Goal: Task Accomplishment & Management: Use online tool/utility

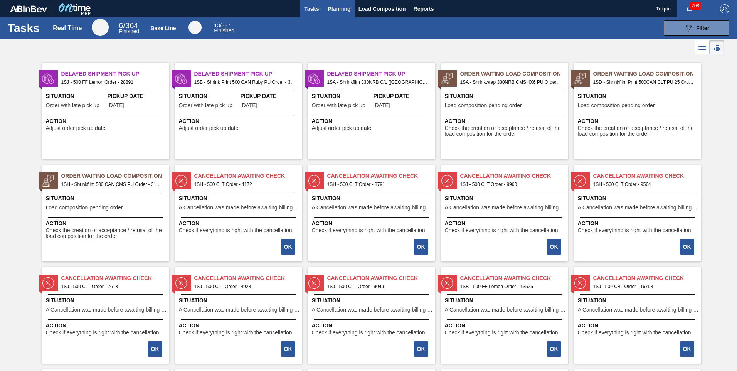
click at [337, 8] on span "Planning" at bounding box center [339, 8] width 23 height 9
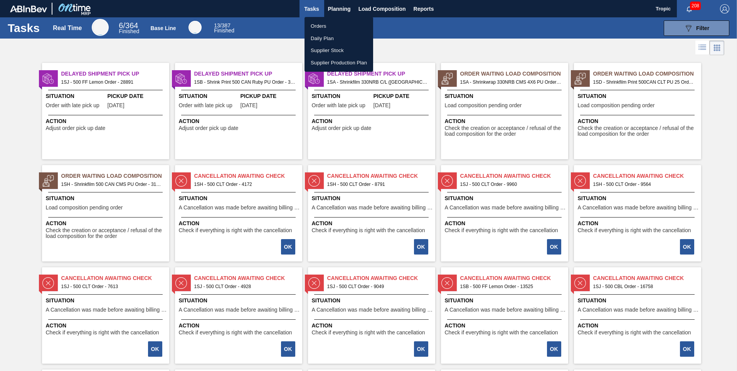
click at [325, 27] on li "Orders" at bounding box center [339, 26] width 69 height 12
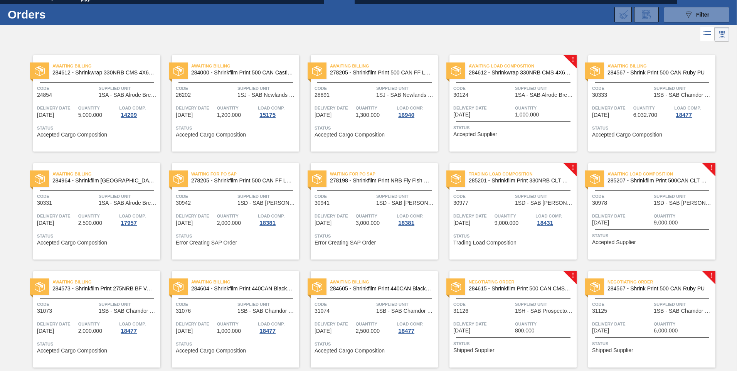
scroll to position [39, 0]
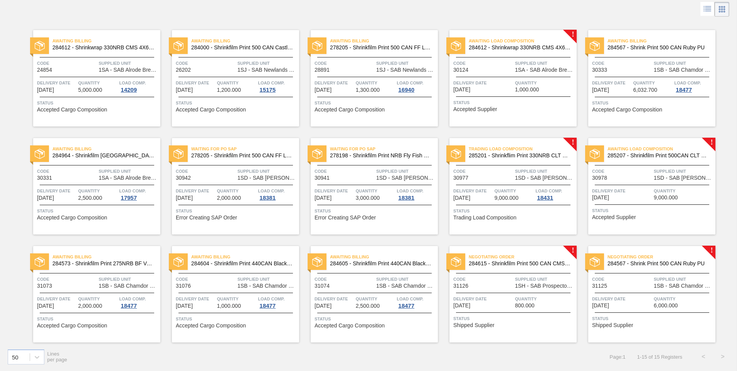
click at [683, 301] on span "Quantity" at bounding box center [684, 299] width 60 height 8
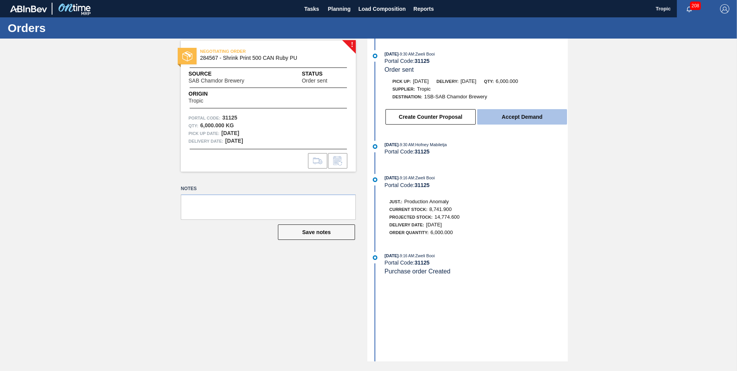
click at [504, 119] on button "Accept Demand" at bounding box center [522, 116] width 90 height 15
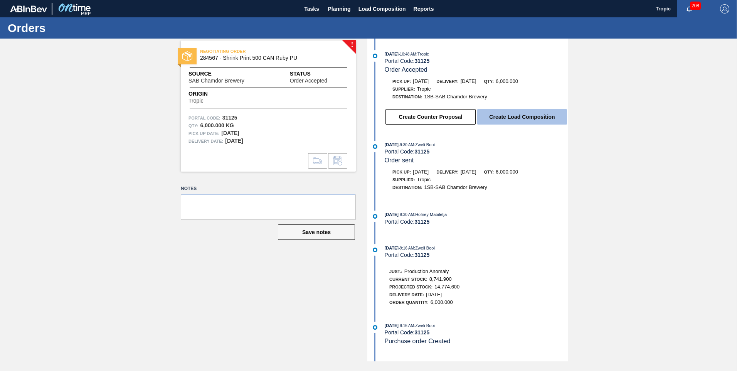
click at [498, 117] on button "Create Load Composition" at bounding box center [522, 116] width 90 height 15
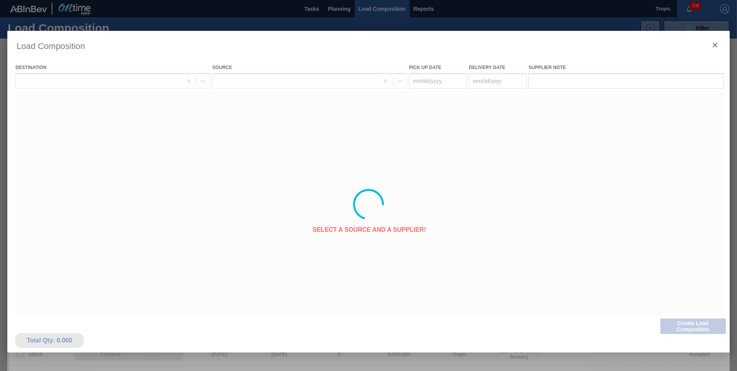
type Date "[DATE]"
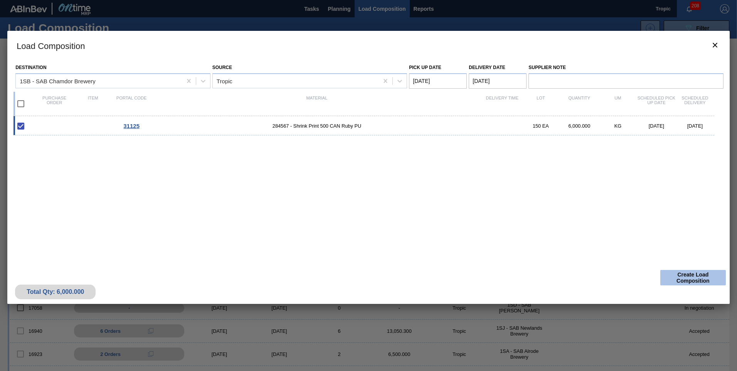
click at [677, 276] on button "Create Load Composition" at bounding box center [693, 277] width 66 height 15
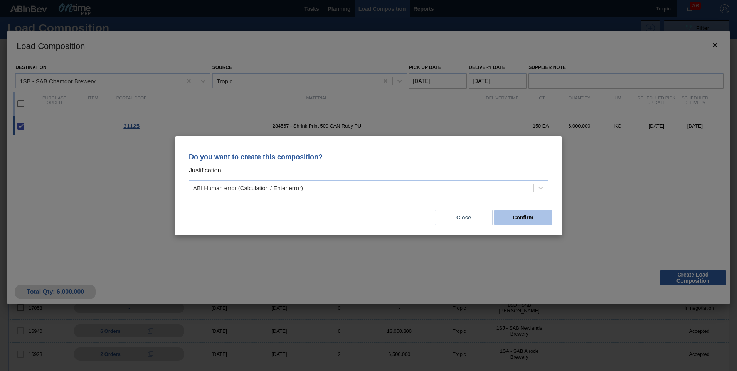
click at [510, 218] on button "Confirm" at bounding box center [523, 217] width 58 height 15
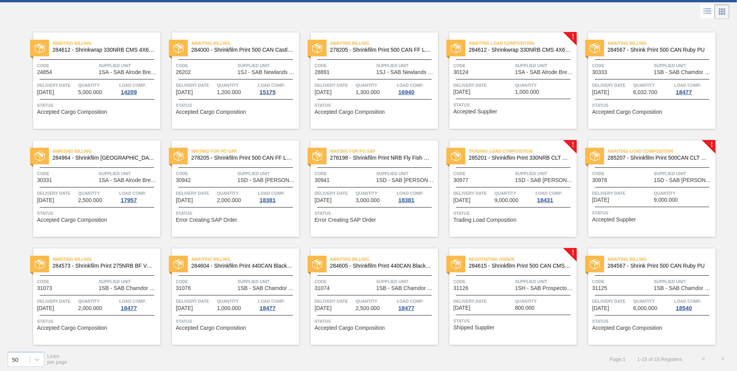
scroll to position [39, 0]
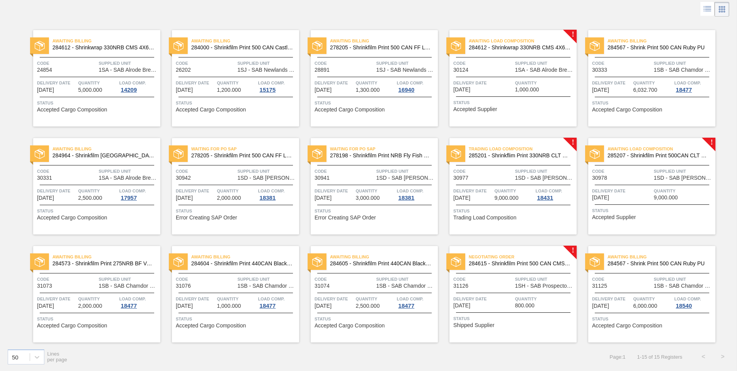
click at [533, 297] on span "Quantity" at bounding box center [545, 299] width 60 height 8
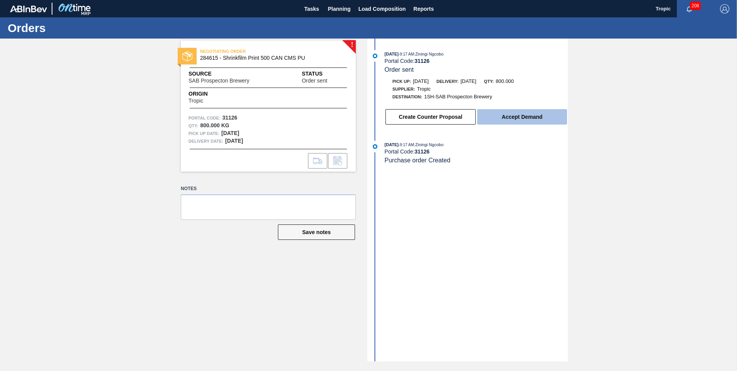
click at [496, 118] on button "Accept Demand" at bounding box center [522, 116] width 90 height 15
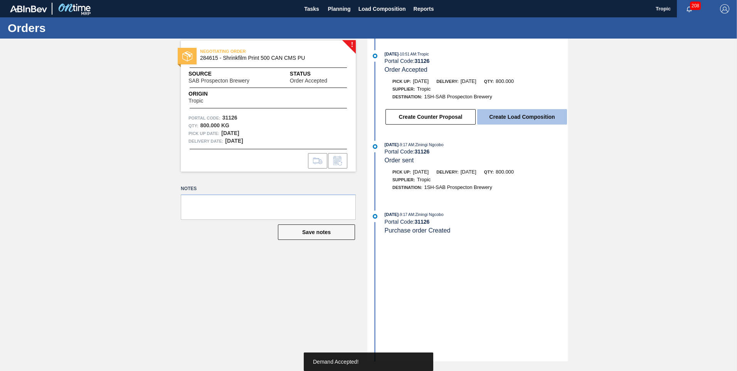
click at [517, 121] on button "Create Load Composition" at bounding box center [522, 116] width 90 height 15
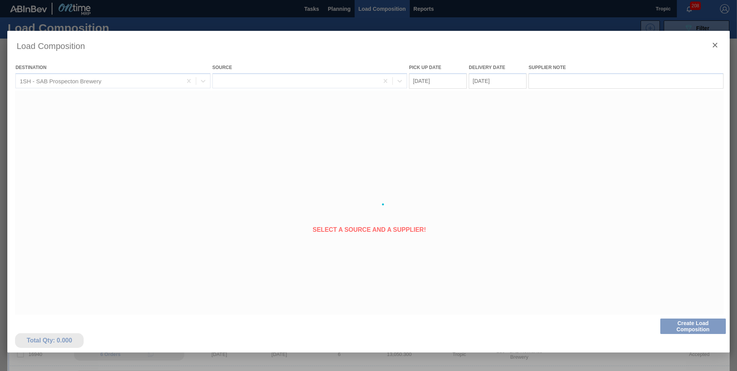
type Date "[DATE]"
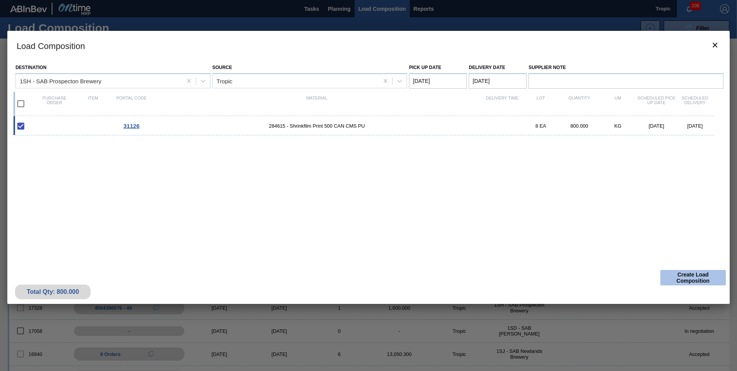
click at [684, 281] on button "Create Load Composition" at bounding box center [693, 277] width 66 height 15
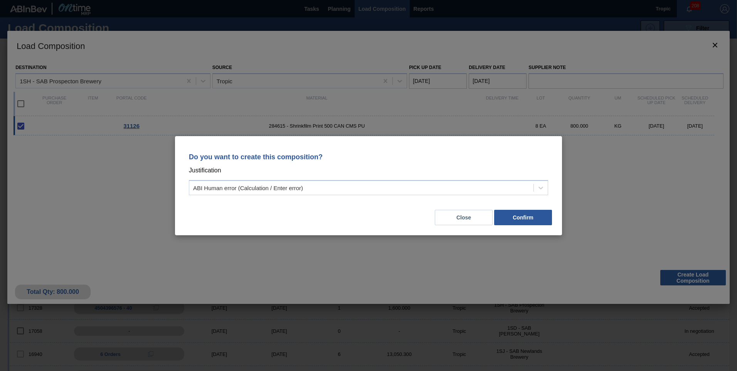
click at [542, 227] on div "Do you want to create this composition? Justification ABI Human error (Calculat…" at bounding box center [368, 185] width 387 height 99
click at [539, 221] on button "Confirm" at bounding box center [523, 217] width 58 height 15
